Goal: Task Accomplishment & Management: Use online tool/utility

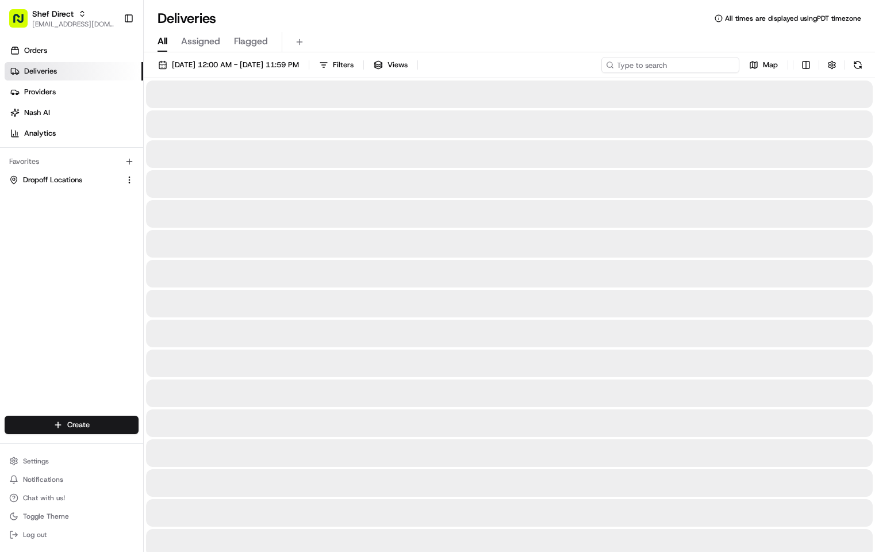
click at [682, 62] on input at bounding box center [671, 65] width 138 height 16
paste input "AmanPckdW3Y"
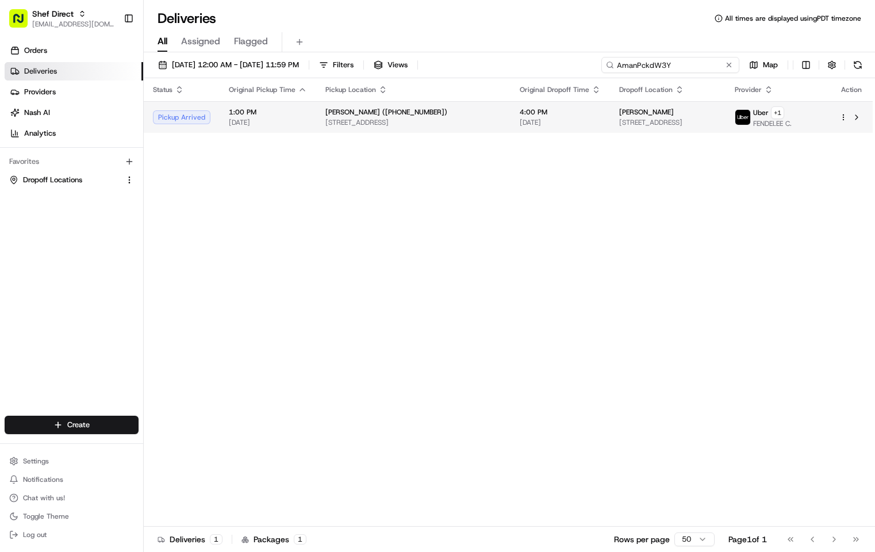
type input "AmanPckdW3Y"
click at [440, 126] on span "[STREET_ADDRESS]" at bounding box center [414, 122] width 176 height 9
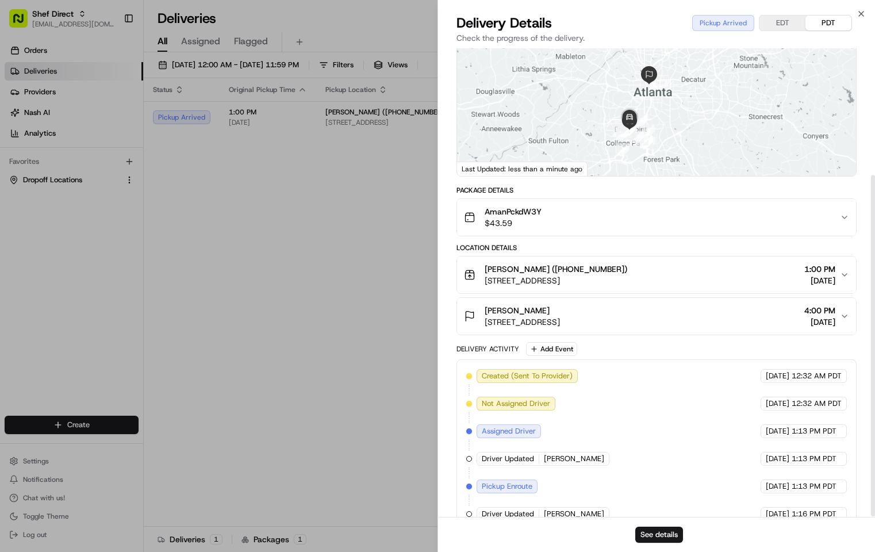
scroll to position [174, 0]
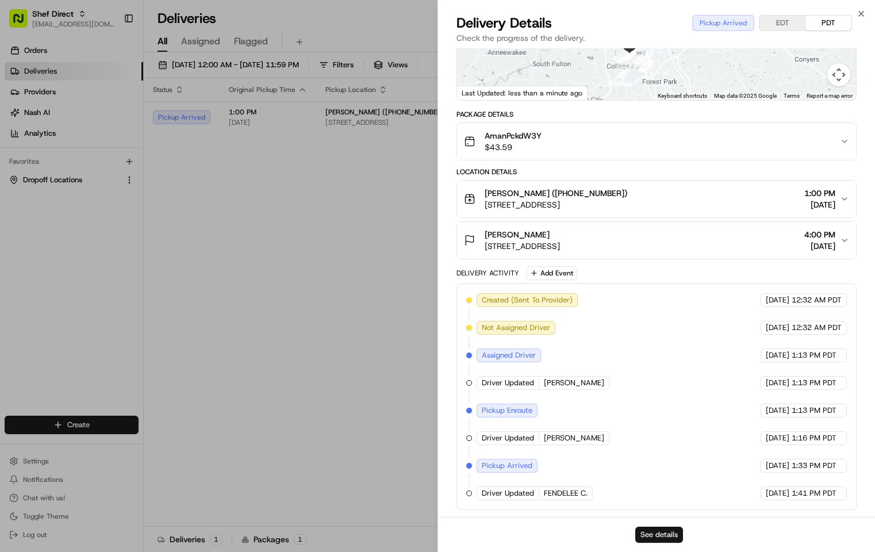
click at [671, 531] on button "See details" at bounding box center [660, 535] width 48 height 16
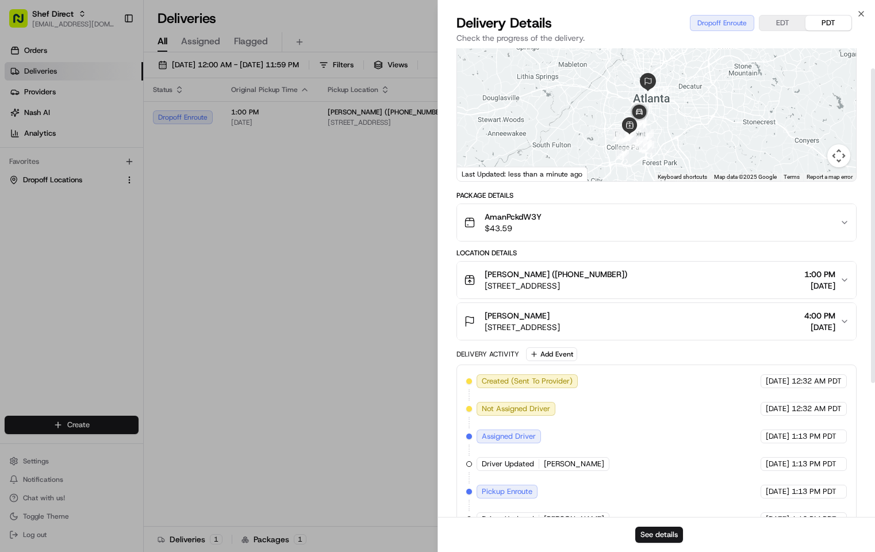
scroll to position [0, 0]
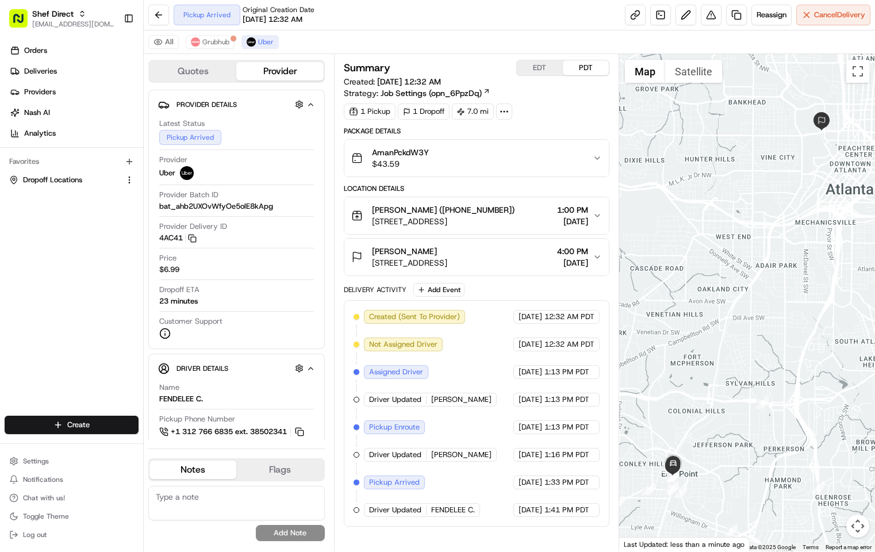
drag, startPoint x: 536, startPoint y: 511, endPoint x: 498, endPoint y: 512, distance: 38.0
click at [519, 512] on span "[DATE]" at bounding box center [531, 510] width 24 height 10
drag, startPoint x: 461, startPoint y: 512, endPoint x: 395, endPoint y: 503, distance: 66.8
click at [399, 504] on div "Driver Updated FENDELEE C." at bounding box center [422, 510] width 116 height 14
click at [523, 503] on div "08/21/2025 1:41 PM PDT" at bounding box center [557, 510] width 86 height 14
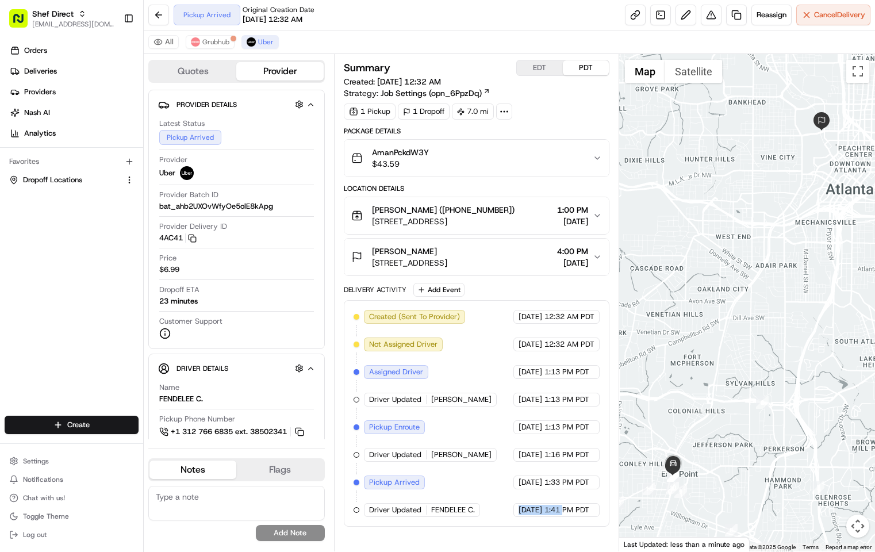
drag, startPoint x: 565, startPoint y: 508, endPoint x: 496, endPoint y: 505, distance: 69.1
click at [514, 505] on div "08/21/2025 1:41 PM PDT" at bounding box center [557, 510] width 86 height 14
click at [562, 508] on span "1:41 PM PDT" at bounding box center [567, 510] width 45 height 10
click at [408, 483] on div "Pickup Arrived" at bounding box center [394, 483] width 61 height 14
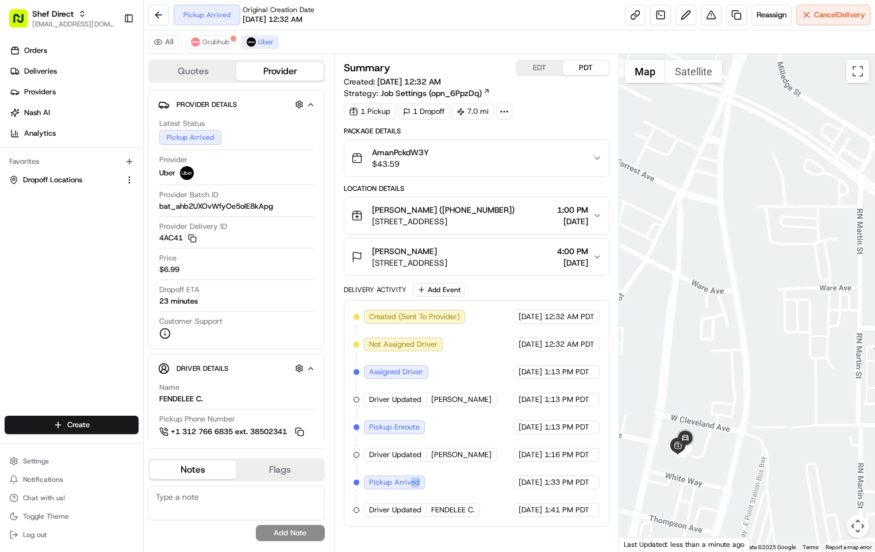
drag, startPoint x: 675, startPoint y: 509, endPoint x: 709, endPoint y: 420, distance: 95.6
click at [709, 420] on div at bounding box center [747, 302] width 256 height 497
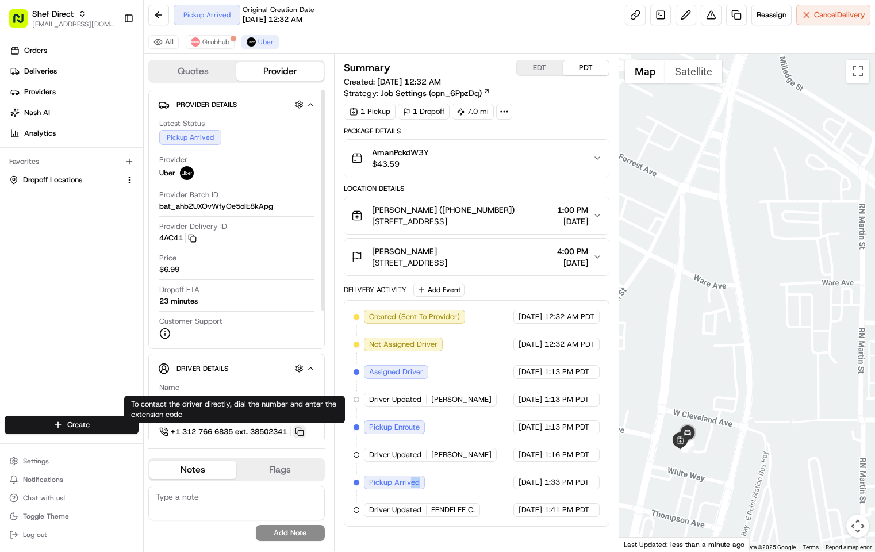
click at [305, 432] on button at bounding box center [299, 432] width 13 height 13
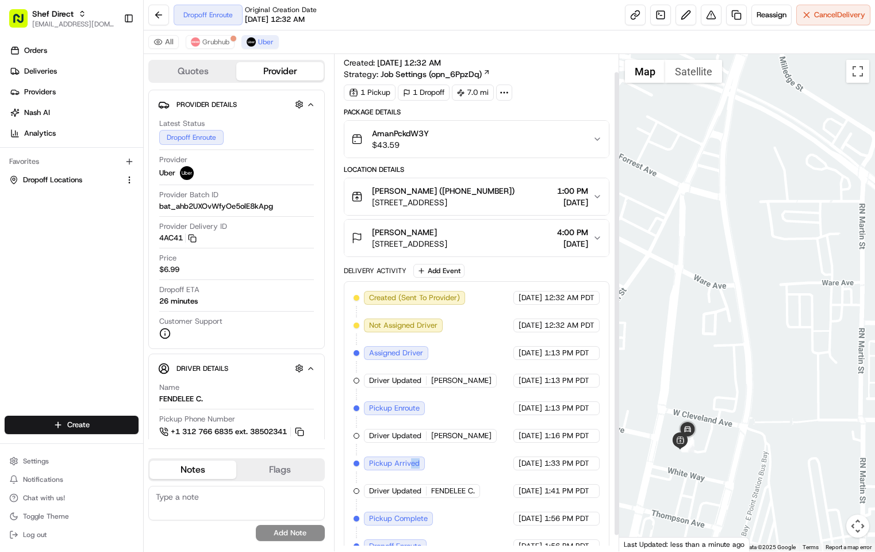
scroll to position [36, 0]
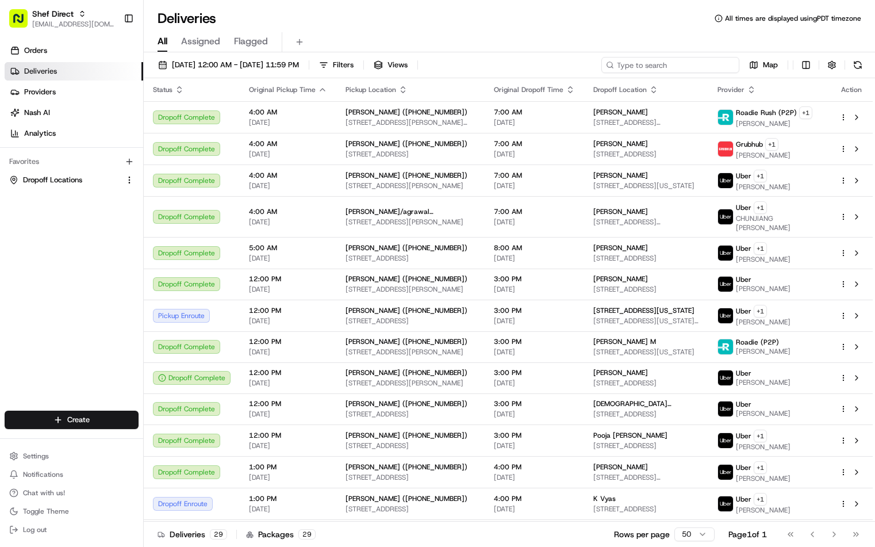
click at [657, 60] on input at bounding box center [671, 65] width 138 height 16
paste input "XzhWtAFV9Jk"
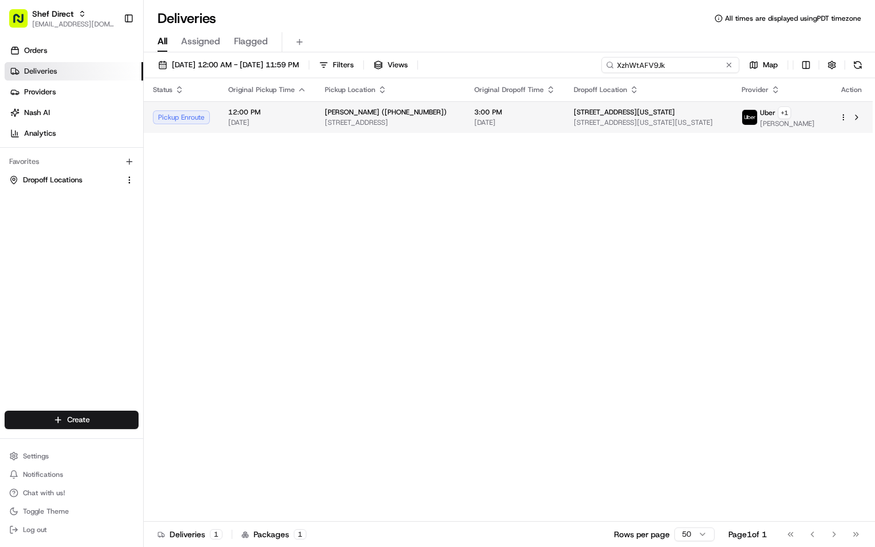
type input "XzhWtAFV9Jk"
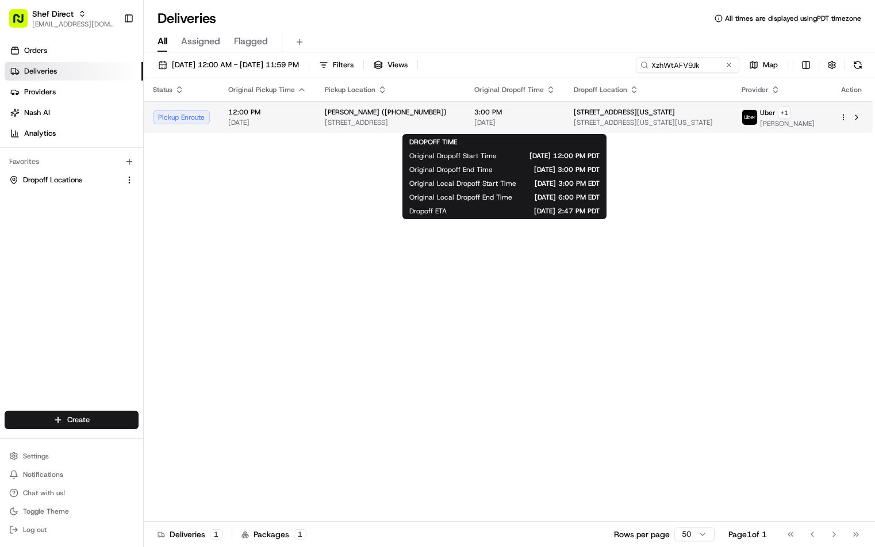
click at [539, 127] on span "[DATE]" at bounding box center [514, 122] width 81 height 9
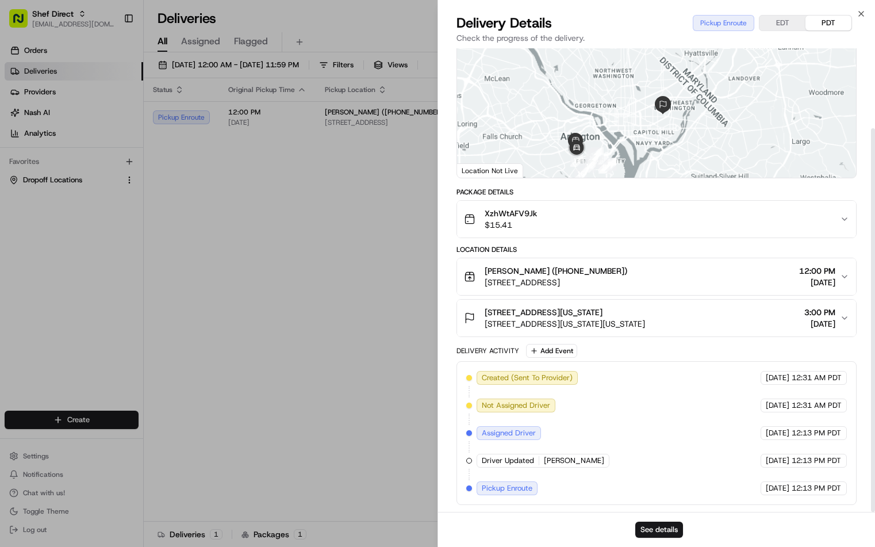
scroll to position [97, 0]
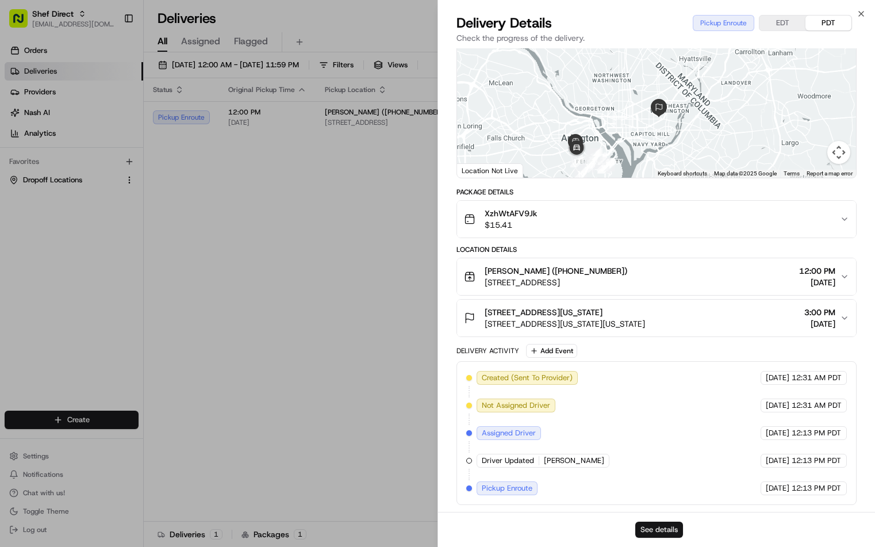
click at [654, 527] on button "See details" at bounding box center [660, 530] width 48 height 16
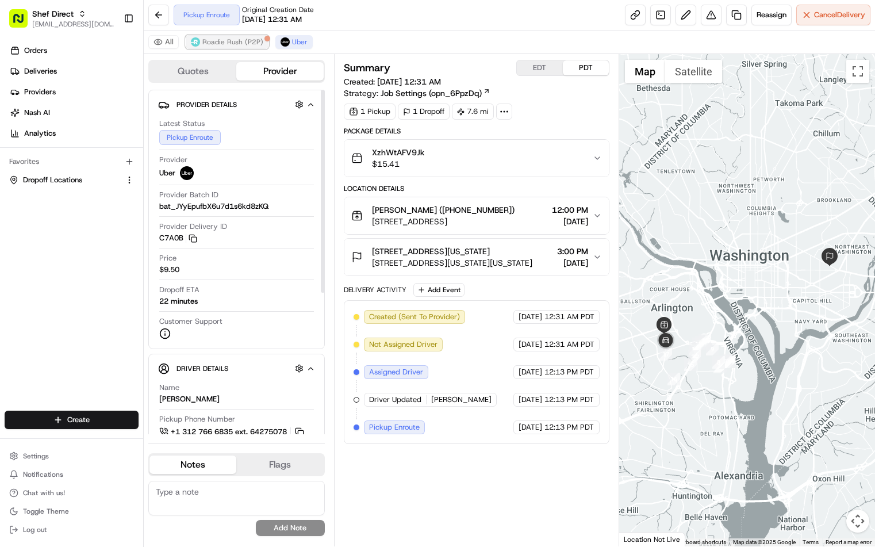
click at [226, 41] on span "Roadie Rush (P2P)" at bounding box center [232, 41] width 61 height 9
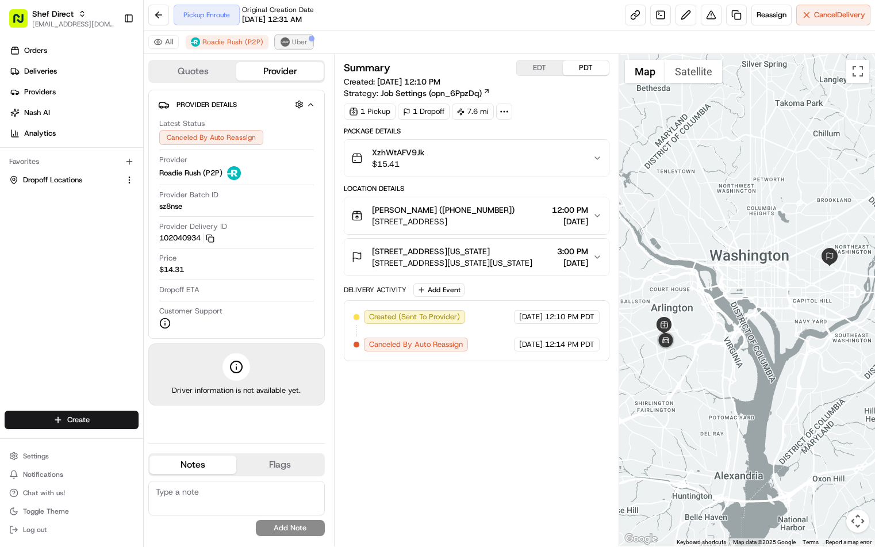
click at [295, 44] on span "Uber" at bounding box center [300, 41] width 16 height 9
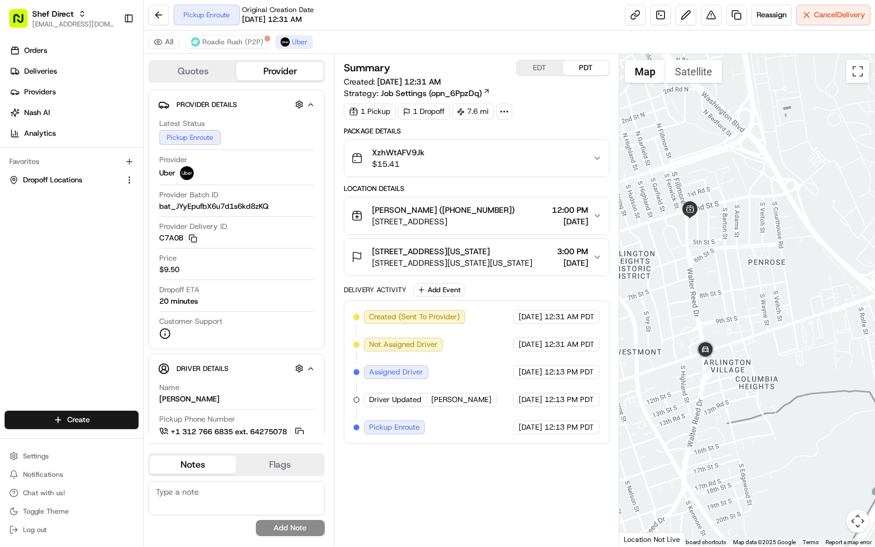
drag, startPoint x: 661, startPoint y: 363, endPoint x: 753, endPoint y: 318, distance: 102.6
click at [753, 318] on div at bounding box center [747, 300] width 256 height 492
click at [223, 39] on span "Roadie Rush (P2P)" at bounding box center [232, 41] width 61 height 9
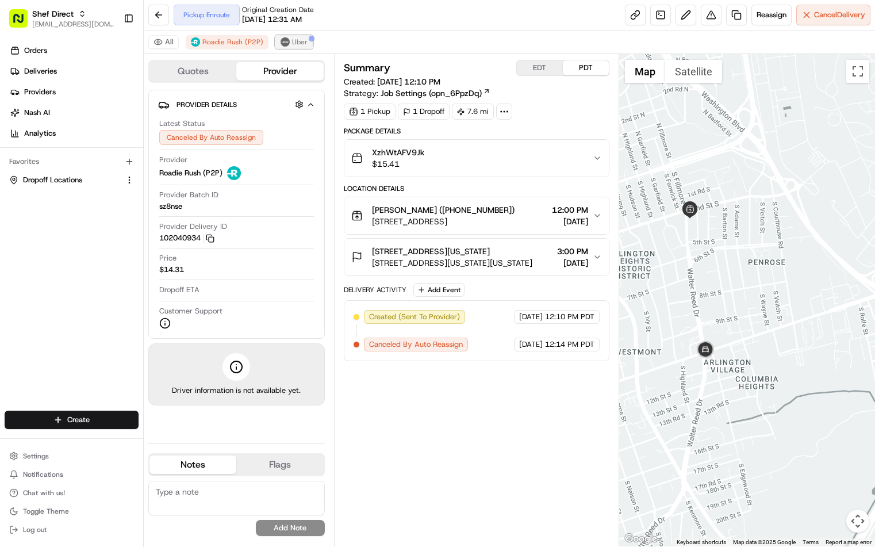
click at [302, 43] on span "Uber" at bounding box center [300, 41] width 16 height 9
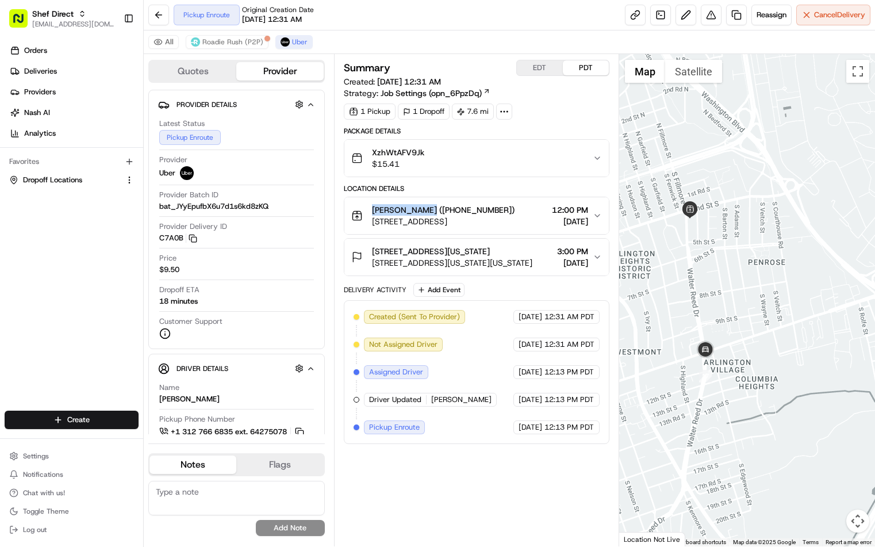
drag, startPoint x: 424, startPoint y: 210, endPoint x: 367, endPoint y: 212, distance: 57.0
click at [367, 212] on div "Shaheen Yasin (+15717334046) 301 S Fillmore St, Arlington, VA 22204, USA" at bounding box center [432, 215] width 163 height 23
click at [630, 14] on link at bounding box center [635, 15] width 21 height 21
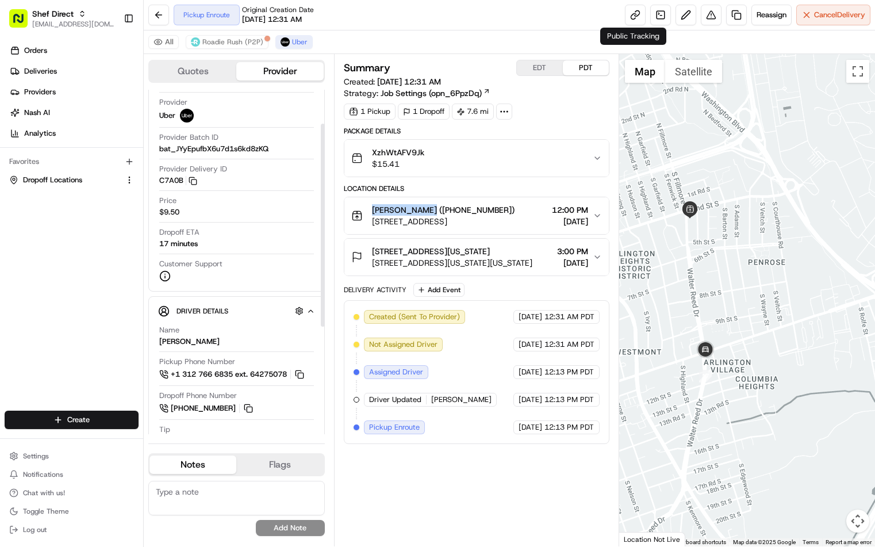
scroll to position [115, 0]
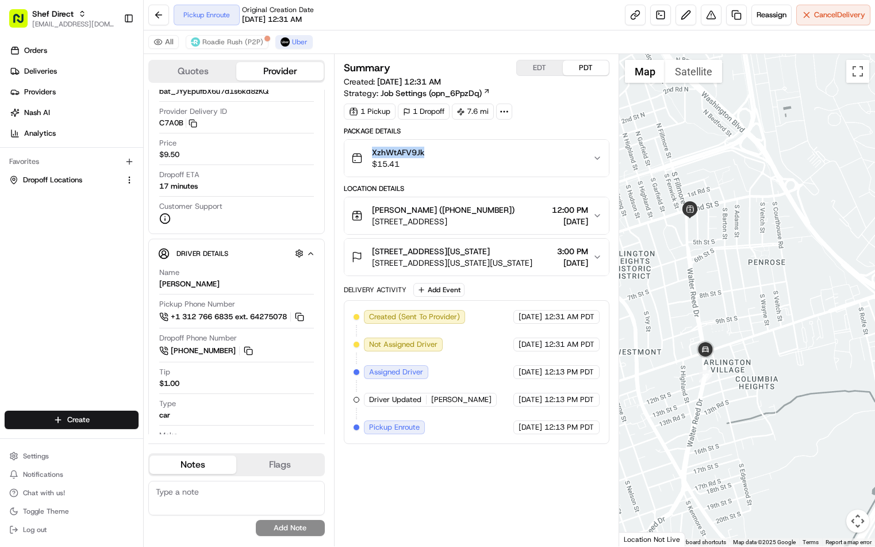
drag, startPoint x: 431, startPoint y: 150, endPoint x: 373, endPoint y: 150, distance: 57.5
click at [373, 150] on div "XzhWtAFV9Jk $15.41" at bounding box center [472, 158] width 242 height 23
copy span "XzhWtAFV9Jk"
click at [451, 478] on div "Summary EDT PDT Created: 08/21/2025 12:31 AM Strategy: Job Settings (opn_6PpzDq…" at bounding box center [477, 300] width 266 height 481
drag, startPoint x: 405, startPoint y: 154, endPoint x: 373, endPoint y: 154, distance: 32.8
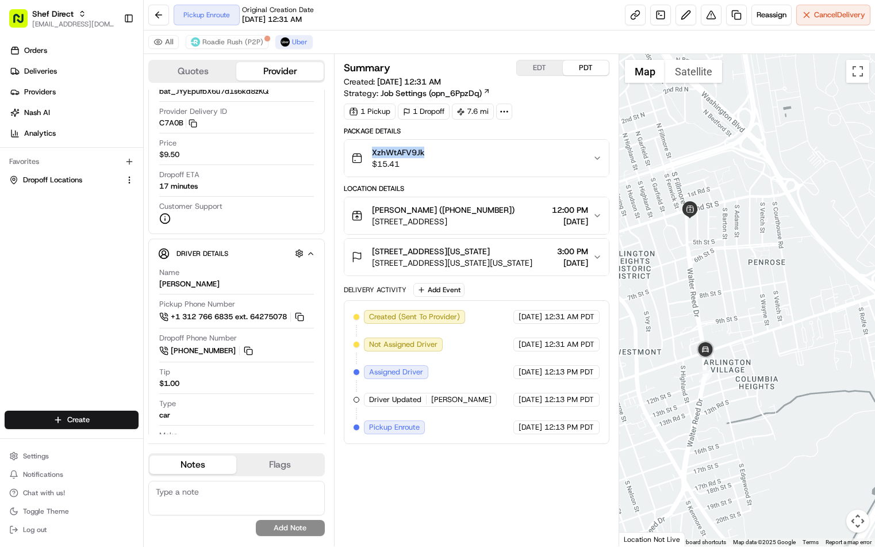
click at [373, 154] on div "XzhWtAFV9Jk $15.41" at bounding box center [472, 158] width 242 height 23
copy span "XzhWtAFV9Jk"
copy span "Pickup Enroute"
drag, startPoint x: 420, startPoint y: 428, endPoint x: 367, endPoint y: 431, distance: 52.4
click at [367, 431] on div "Pickup Enroute" at bounding box center [394, 427] width 61 height 14
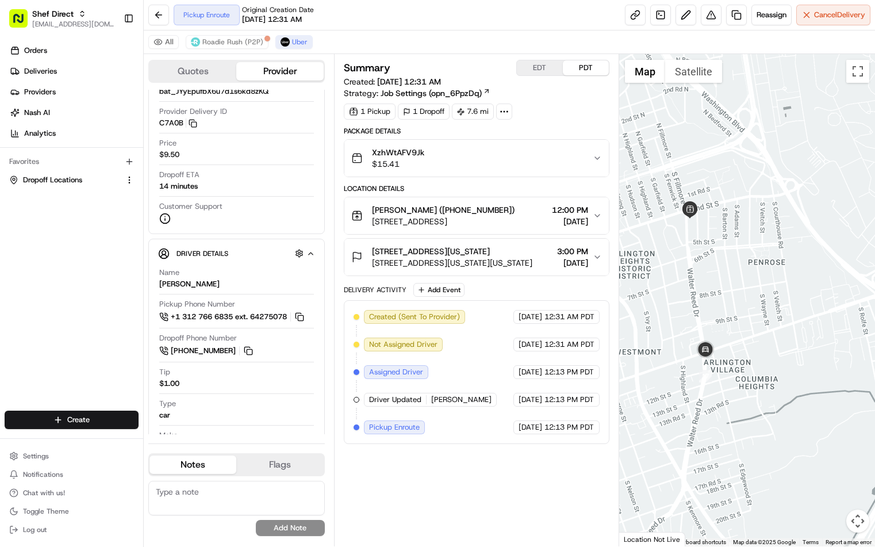
click at [475, 504] on div "Summary EDT PDT Created: 08/21/2025 12:31 AM Strategy: Job Settings (opn_6PpzDq…" at bounding box center [477, 300] width 266 height 481
click at [475, 477] on div "Summary EDT PDT Created: 08/21/2025 12:31 AM Strategy: Job Settings (opn_6PpzDq…" at bounding box center [477, 300] width 266 height 481
click at [492, 481] on div "Summary EDT PDT Created: 08/21/2025 12:31 AM Strategy: Job Settings (opn_6PpzDq…" at bounding box center [477, 300] width 266 height 481
click at [478, 485] on div "Summary EDT PDT Created: 08/21/2025 12:31 AM Strategy: Job Settings (opn_6PpzDq…" at bounding box center [477, 300] width 266 height 481
click at [493, 478] on div "Summary EDT PDT Created: 08/21/2025 12:31 AM Strategy: Job Settings (opn_6PpzDq…" at bounding box center [477, 300] width 266 height 481
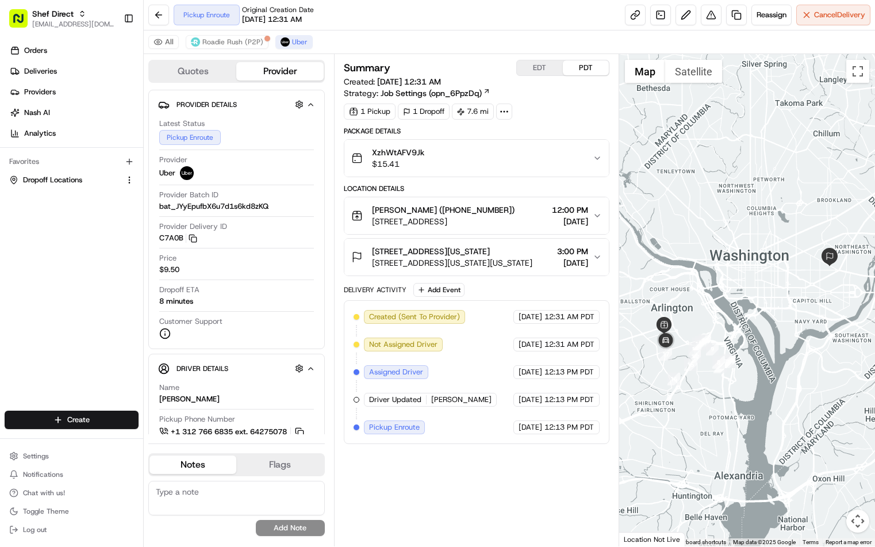
click at [454, 472] on div "Summary EDT PDT Created: [DATE] 12:31 AM Strategy: Job Settings (opn_6PpzDq) 1 …" at bounding box center [477, 300] width 266 height 481
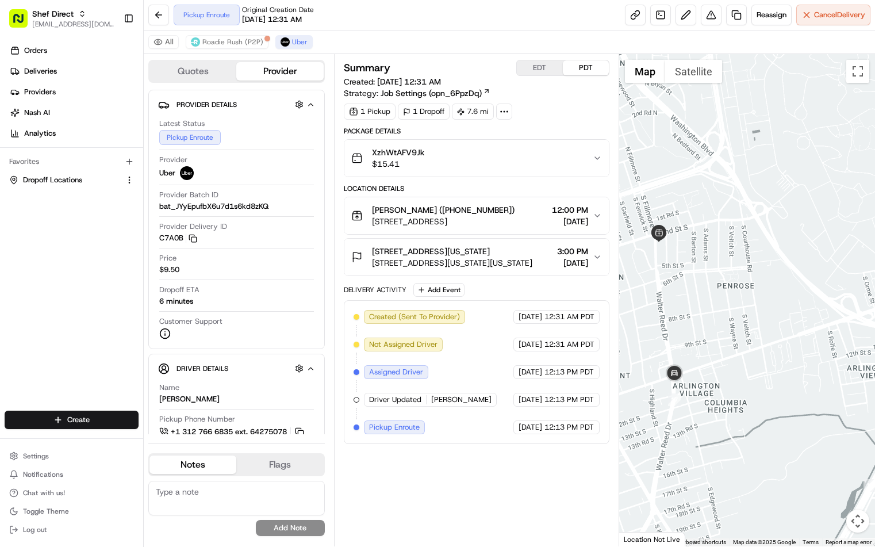
drag, startPoint x: 675, startPoint y: 393, endPoint x: 776, endPoint y: 342, distance: 113.7
click at [776, 342] on div at bounding box center [747, 300] width 256 height 492
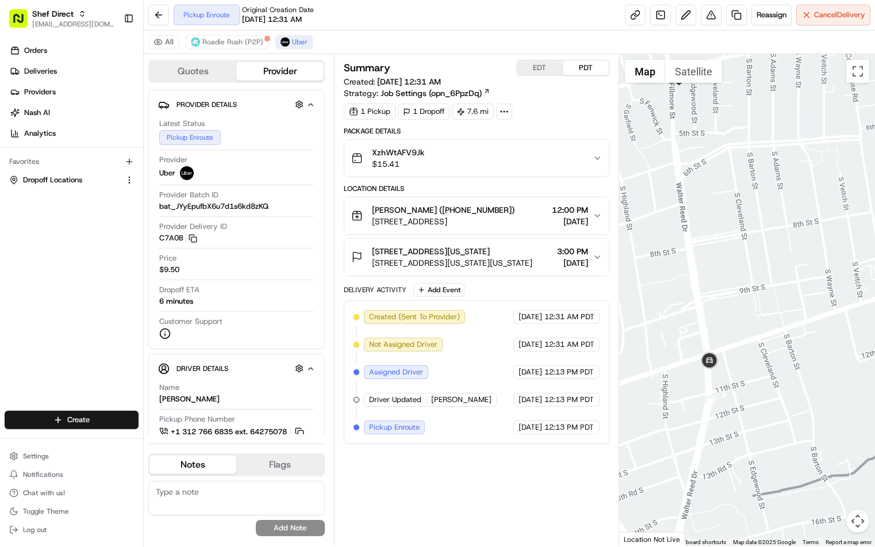
click at [599, 212] on icon "button" at bounding box center [597, 215] width 9 height 9
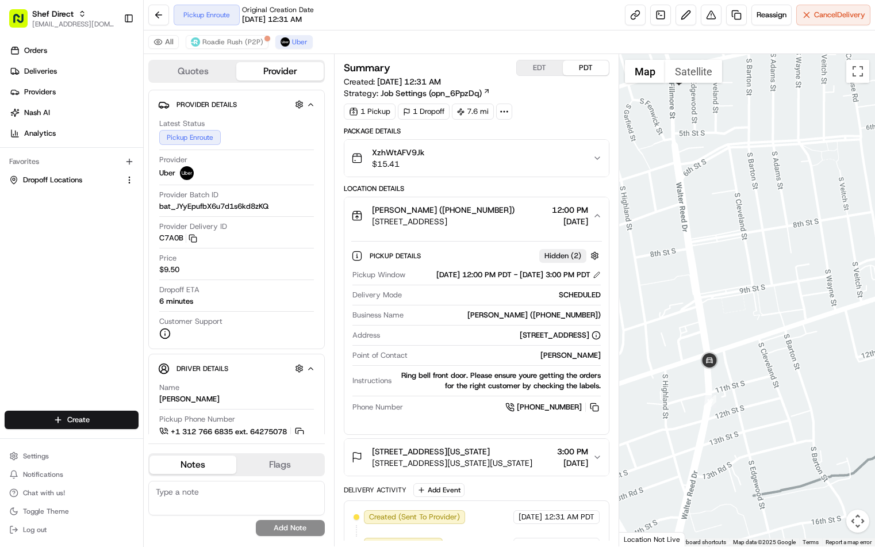
click at [550, 64] on button "EDT" at bounding box center [540, 67] width 46 height 15
click at [585, 65] on button "PDT" at bounding box center [586, 67] width 46 height 15
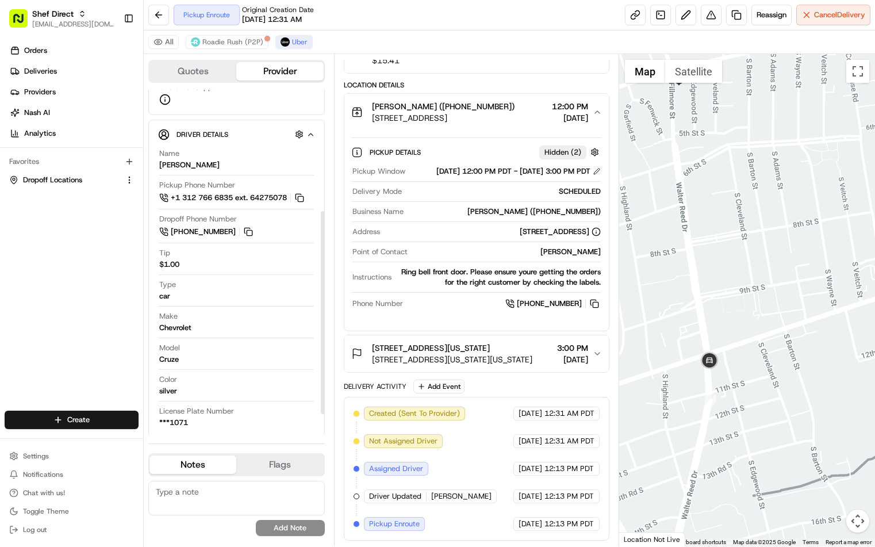
scroll to position [240, 0]
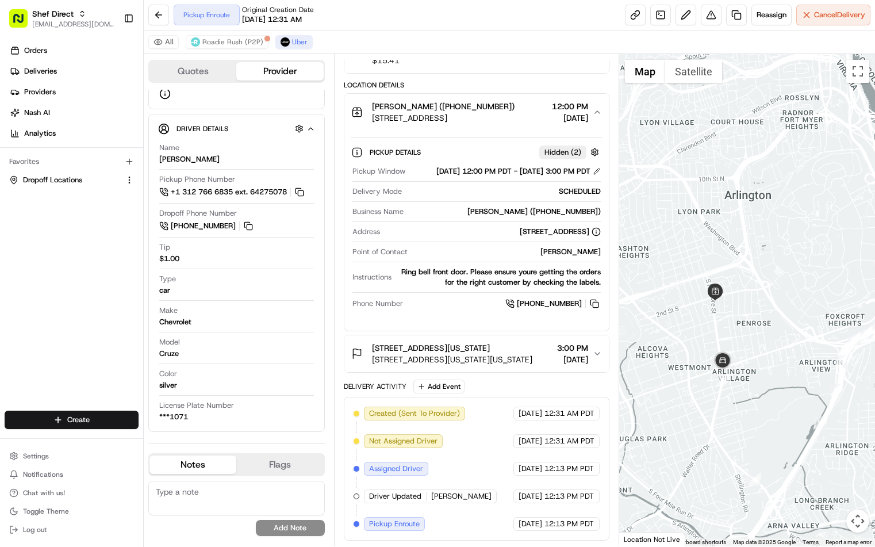
click at [592, 346] on div "1219 Florida Ave NE 1219 Florida Ave NE #1219, Washington, DC 20002, USA 3:00 P…" at bounding box center [472, 353] width 242 height 23
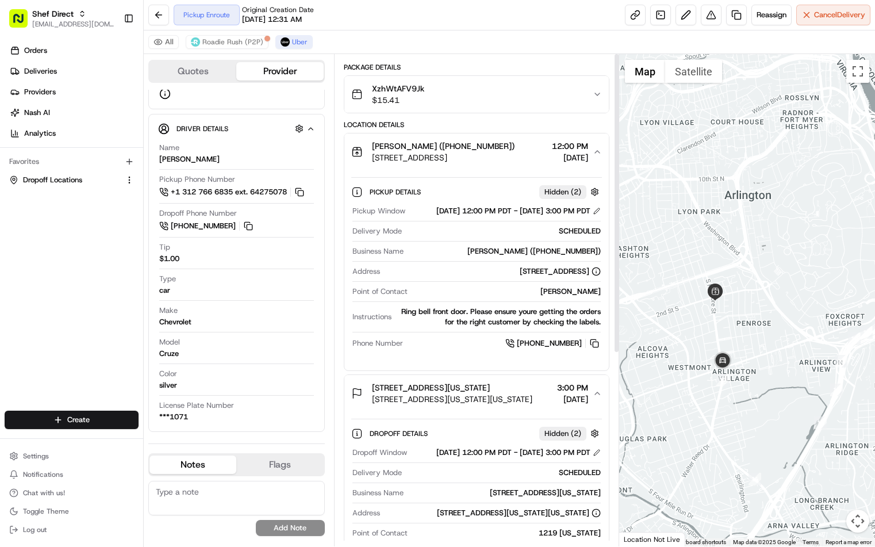
scroll to position [0, 0]
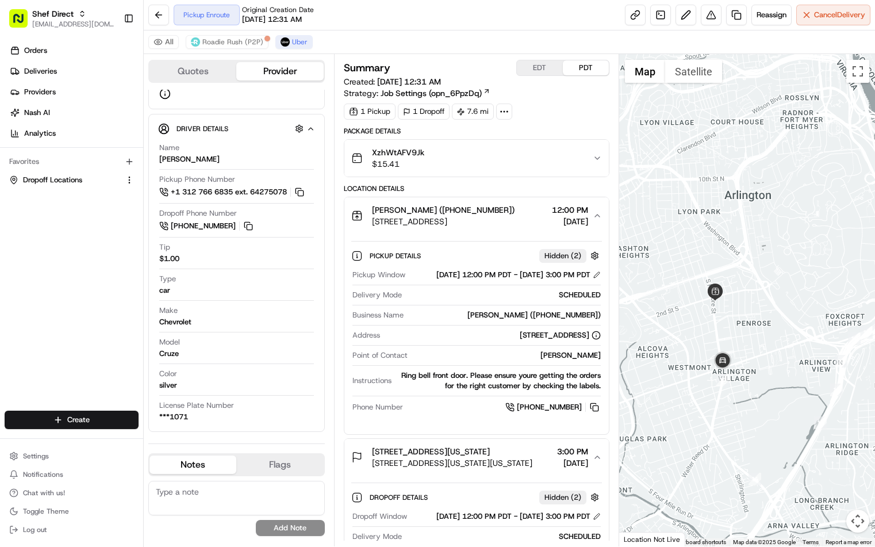
click at [538, 71] on button "EDT" at bounding box center [540, 67] width 46 height 15
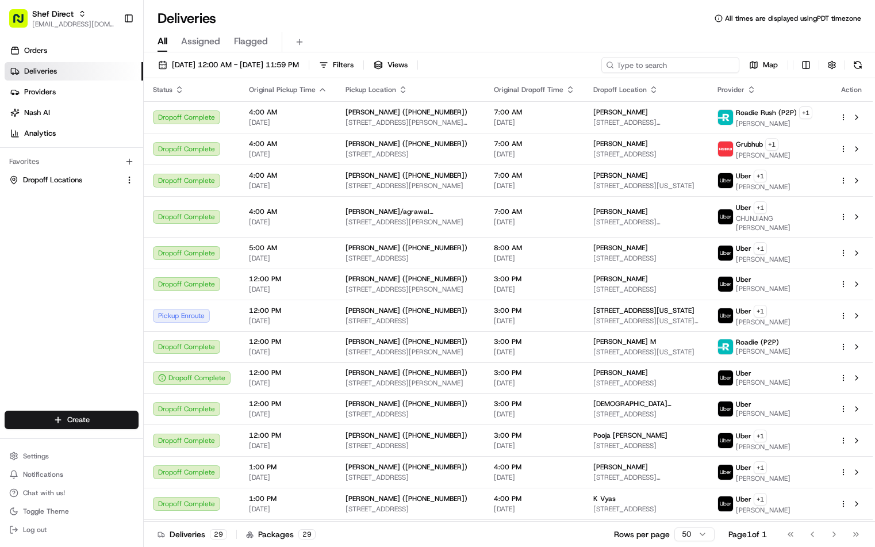
click at [660, 64] on input at bounding box center [671, 65] width 138 height 16
paste input "XzhWtAFV9Jk"
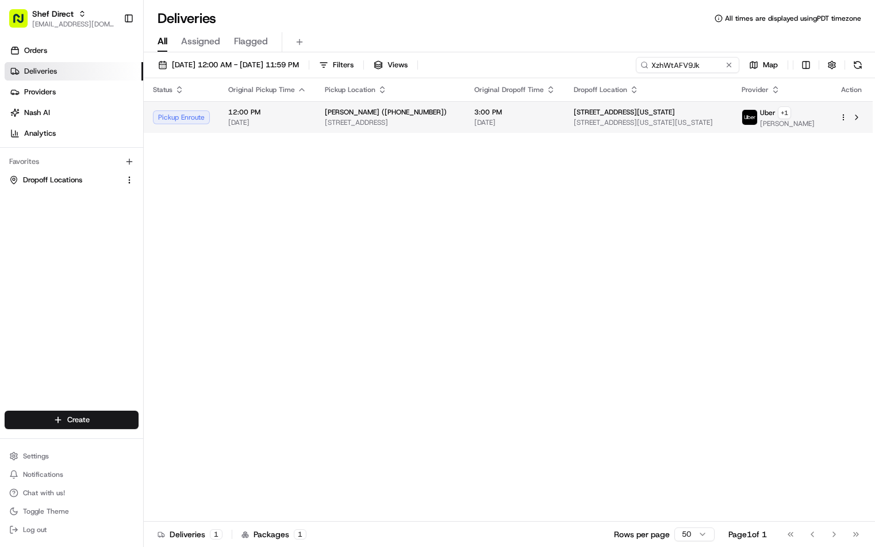
click at [436, 117] on div "[PERSON_NAME] ([PHONE_NUMBER])" at bounding box center [390, 112] width 131 height 9
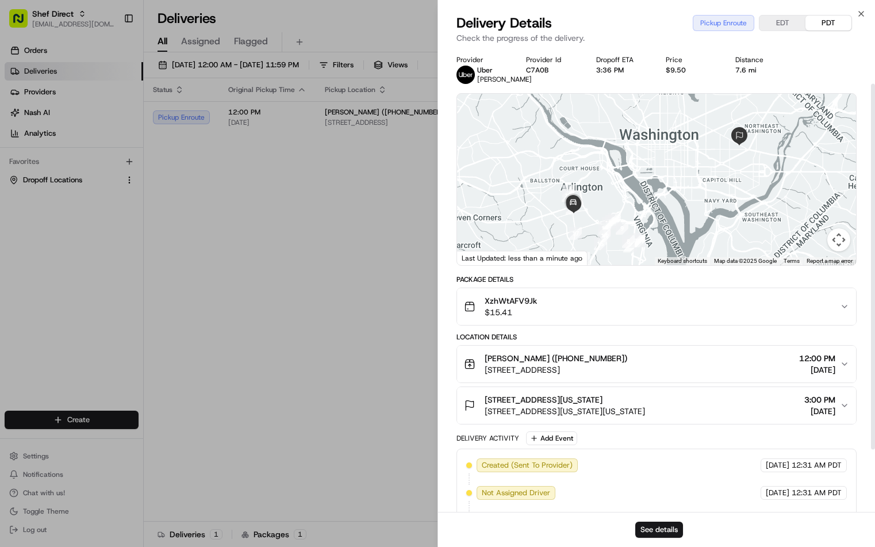
scroll to position [124, 0]
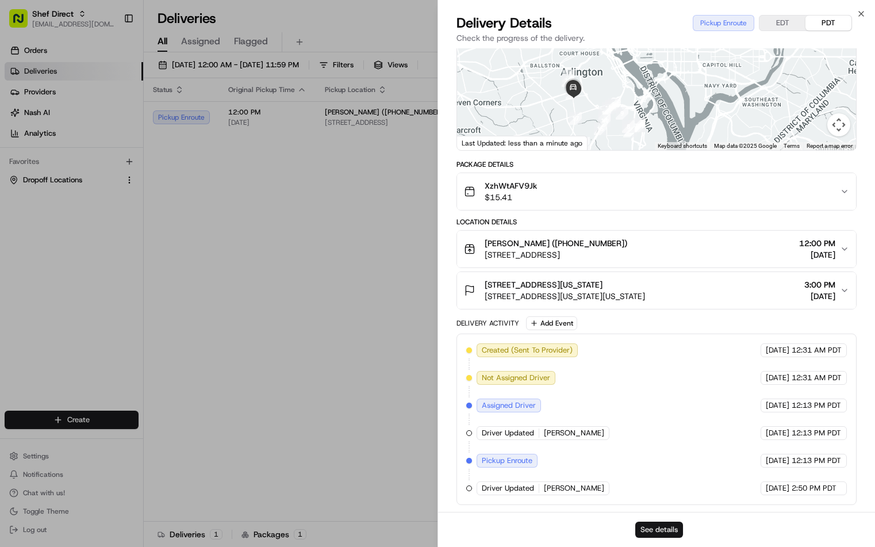
click at [667, 523] on button "See details" at bounding box center [660, 530] width 48 height 16
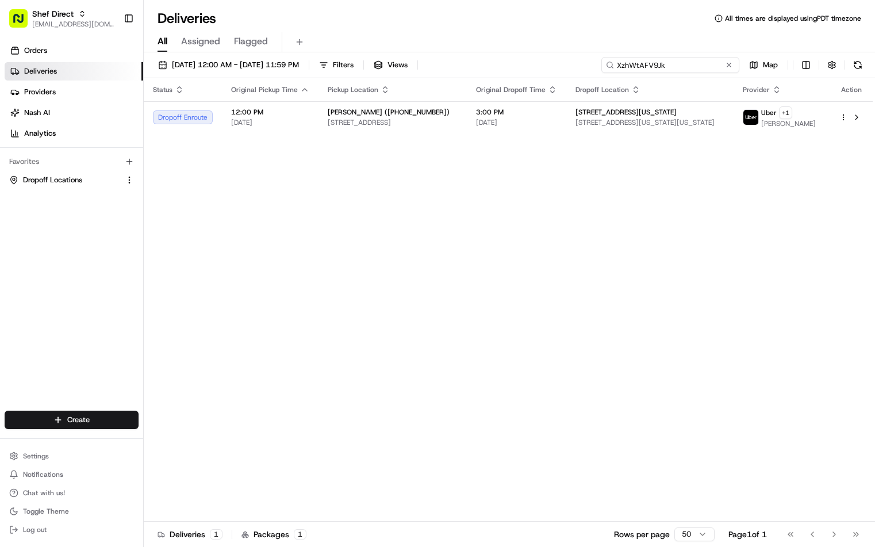
click at [688, 64] on input "XzhWtAFV9Jk" at bounding box center [671, 65] width 138 height 16
paste input "xzUdnEj6VmF"
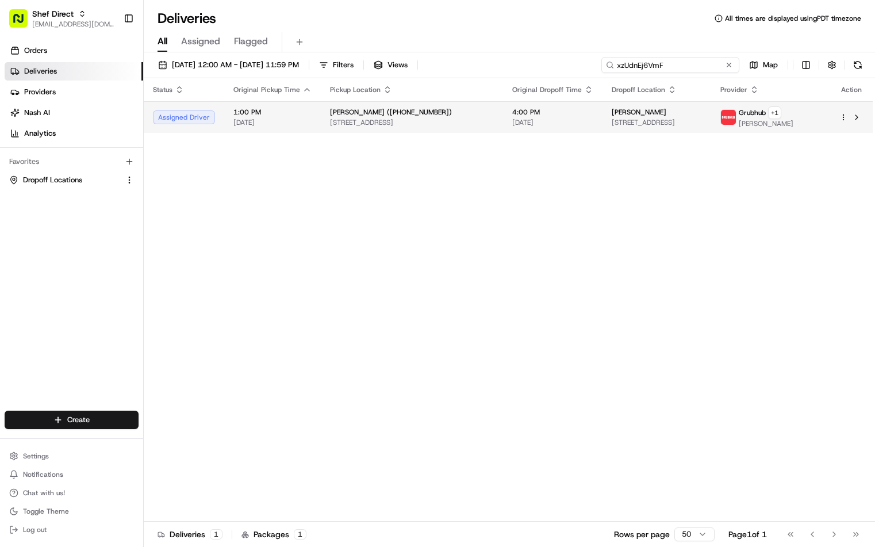
type input "xzUdnEj6VmF"
click at [478, 116] on td "[PERSON_NAME] ([PHONE_NUMBER]) [STREET_ADDRESS]" at bounding box center [412, 117] width 182 height 32
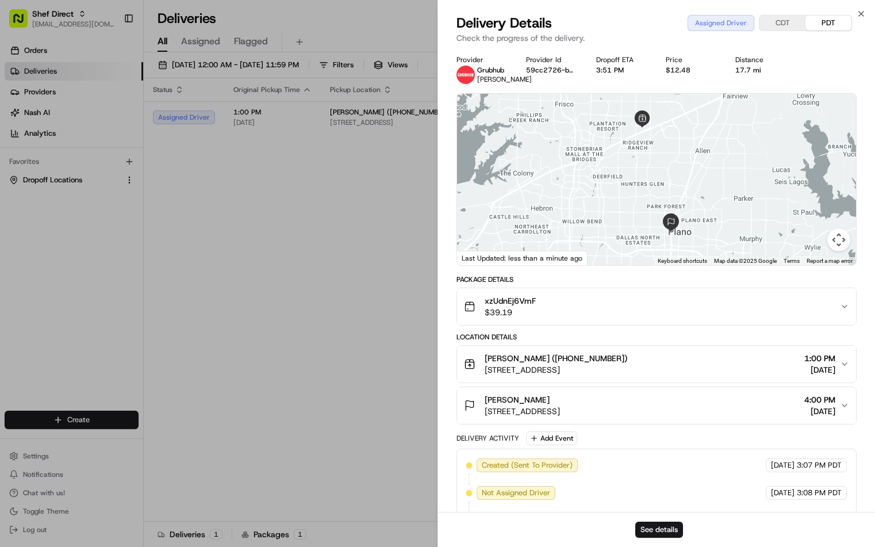
click at [668, 539] on div "See details" at bounding box center [656, 529] width 437 height 35
click at [669, 530] on button "See details" at bounding box center [660, 530] width 48 height 16
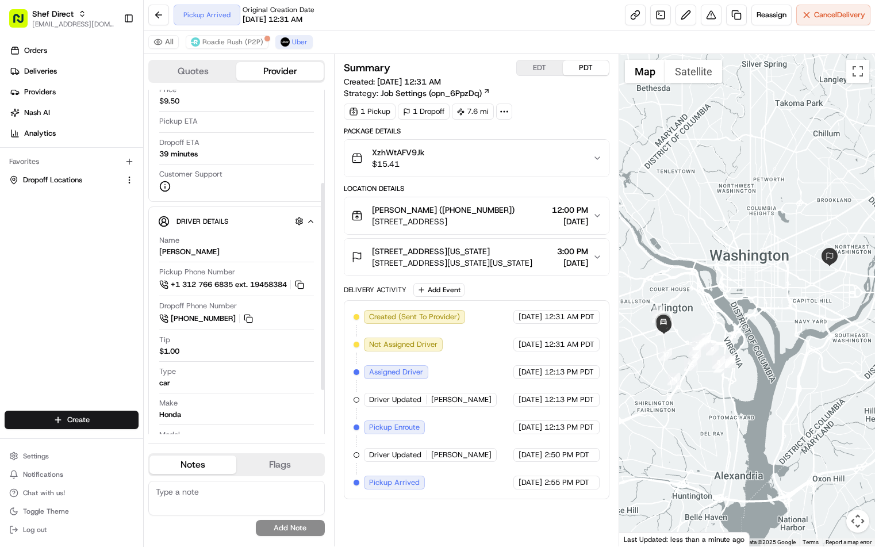
scroll to position [173, 0]
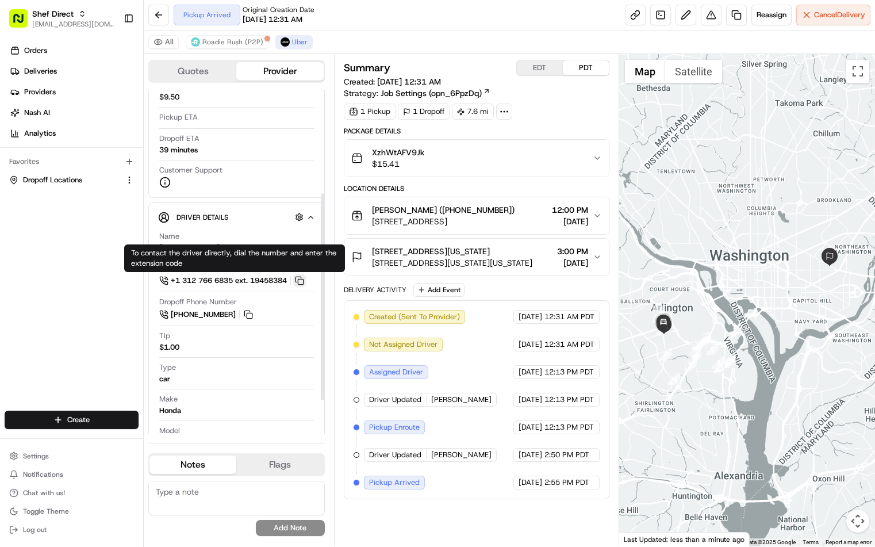
click at [304, 281] on button at bounding box center [299, 280] width 13 height 13
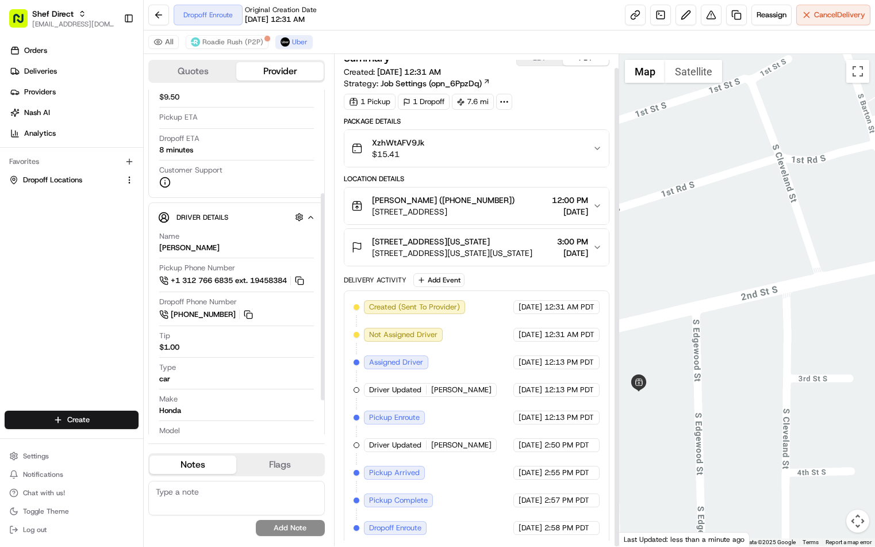
scroll to position [14, 0]
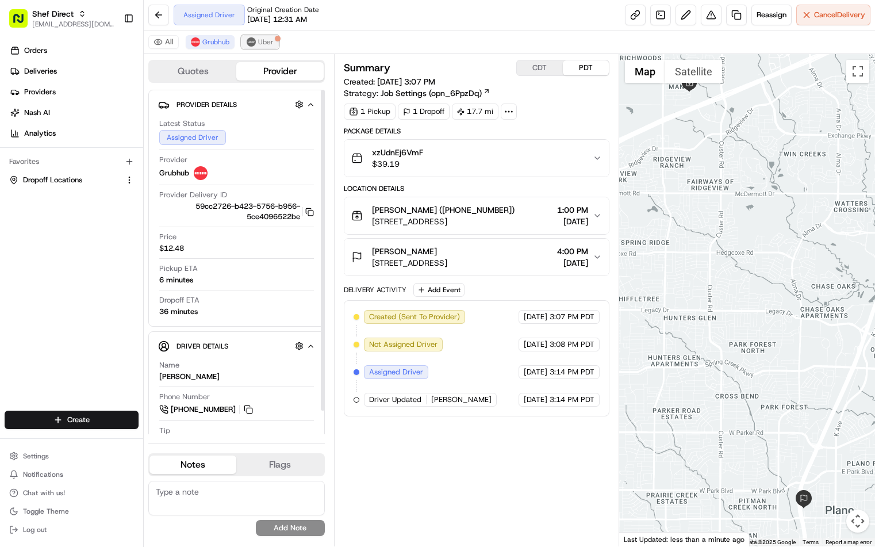
click at [257, 40] on button "Uber" at bounding box center [260, 42] width 37 height 14
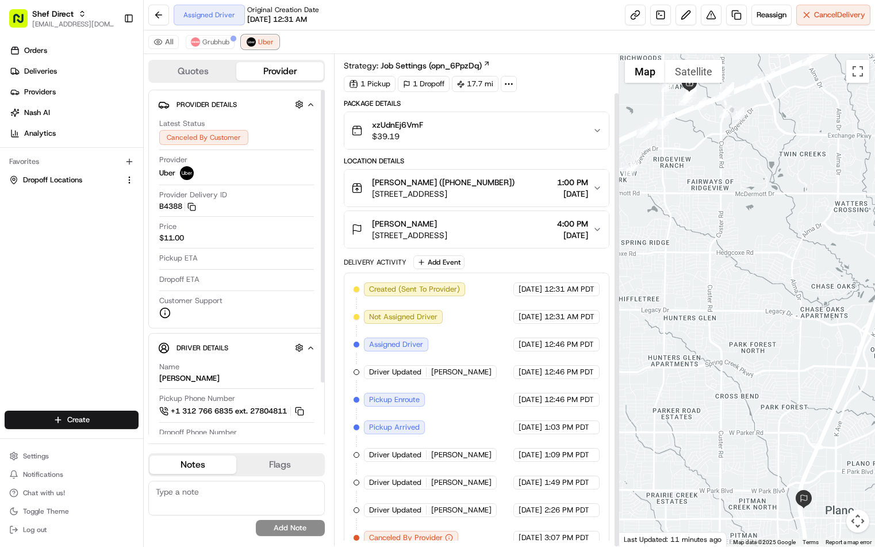
scroll to position [41, 0]
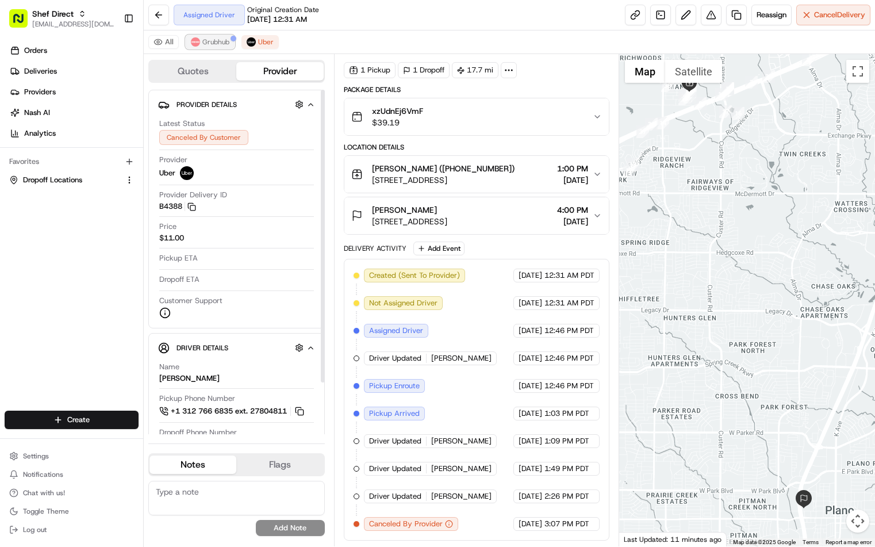
click at [216, 39] on span "Grubhub" at bounding box center [215, 41] width 27 height 9
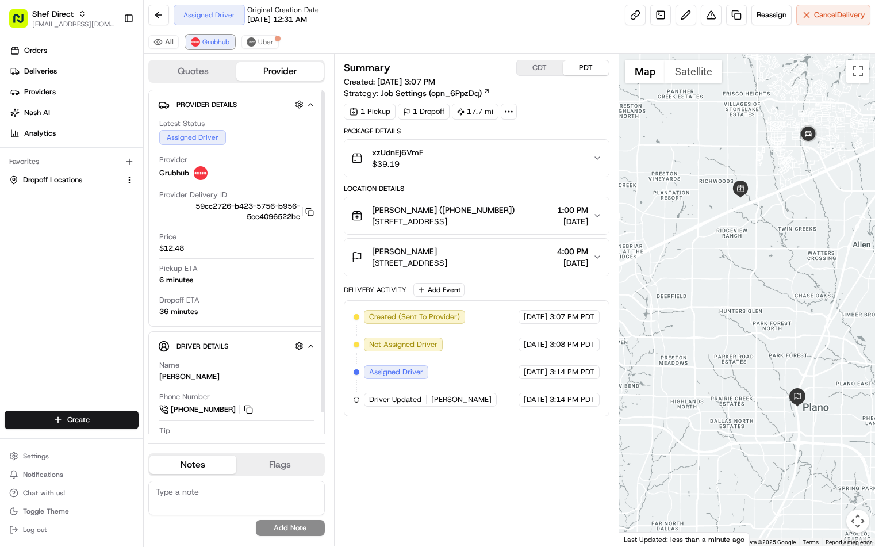
scroll to position [25, 0]
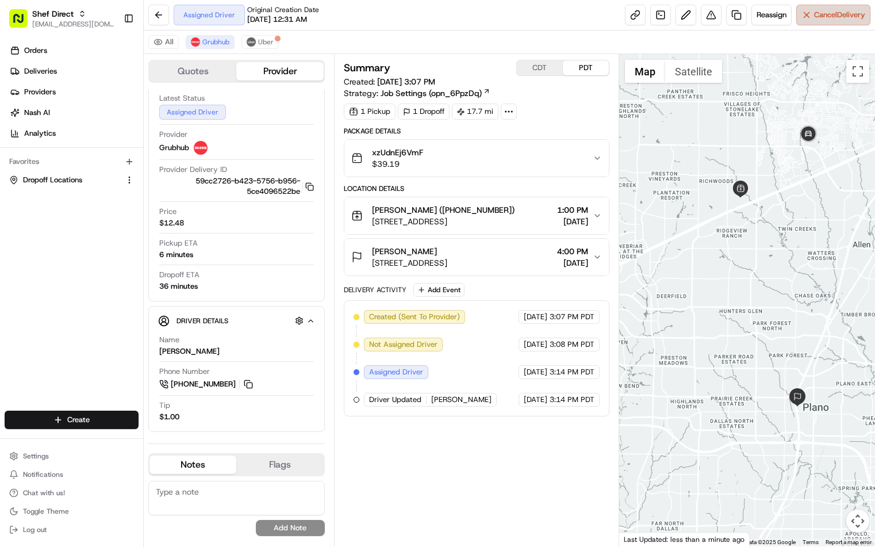
click at [818, 18] on span "Cancel Delivery" at bounding box center [839, 15] width 51 height 10
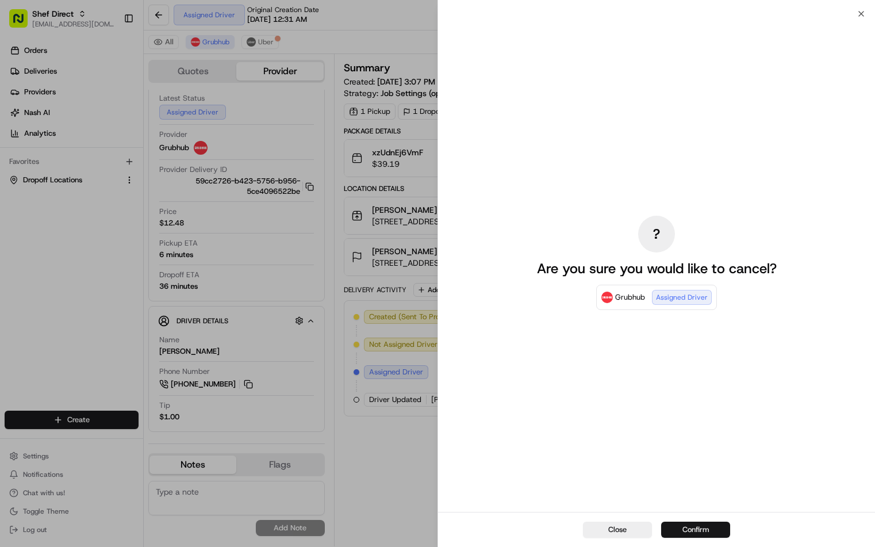
click at [702, 531] on button "Confirm" at bounding box center [695, 530] width 69 height 16
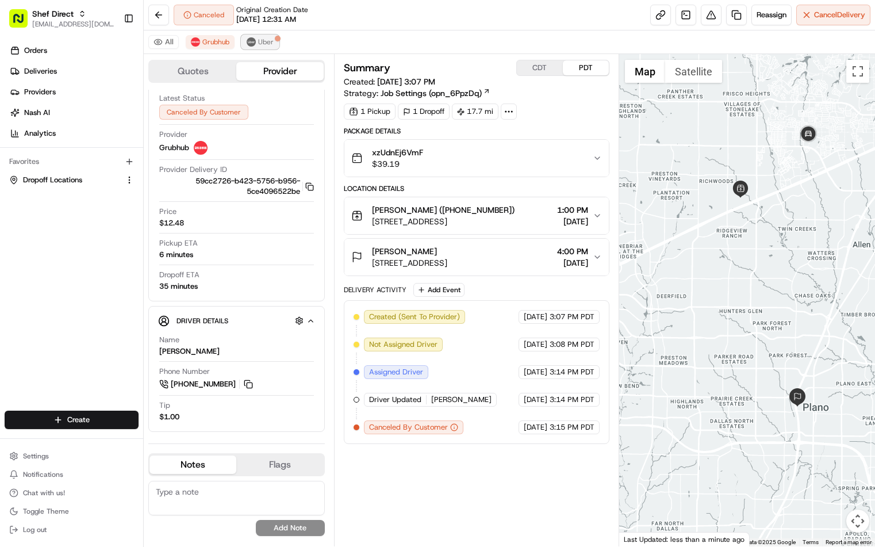
click at [264, 41] on span "Uber" at bounding box center [266, 41] width 16 height 9
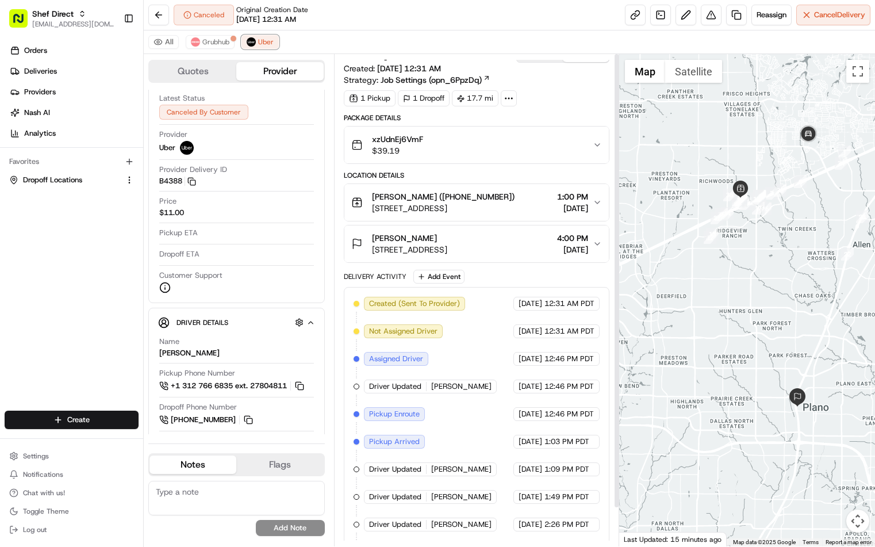
scroll to position [0, 0]
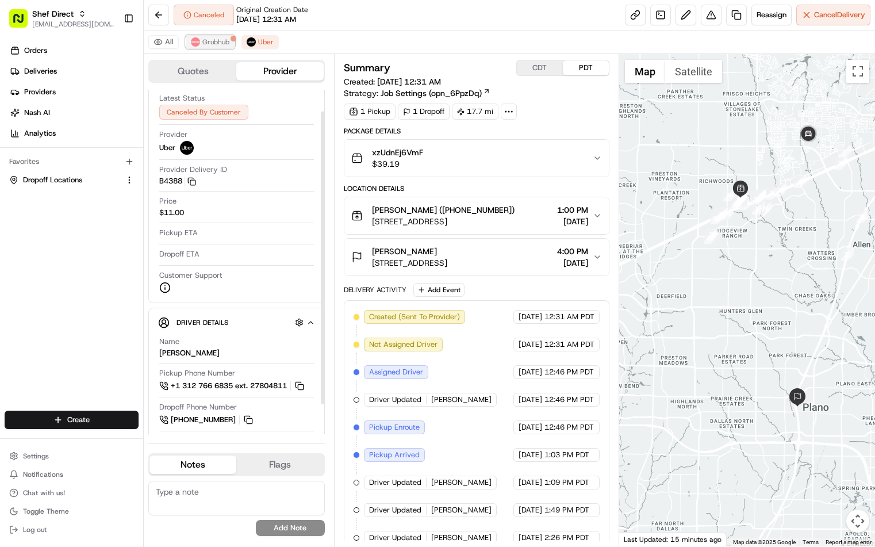
click at [219, 48] on button "Grubhub" at bounding box center [210, 42] width 49 height 14
